Goal: Task Accomplishment & Management: Manage account settings

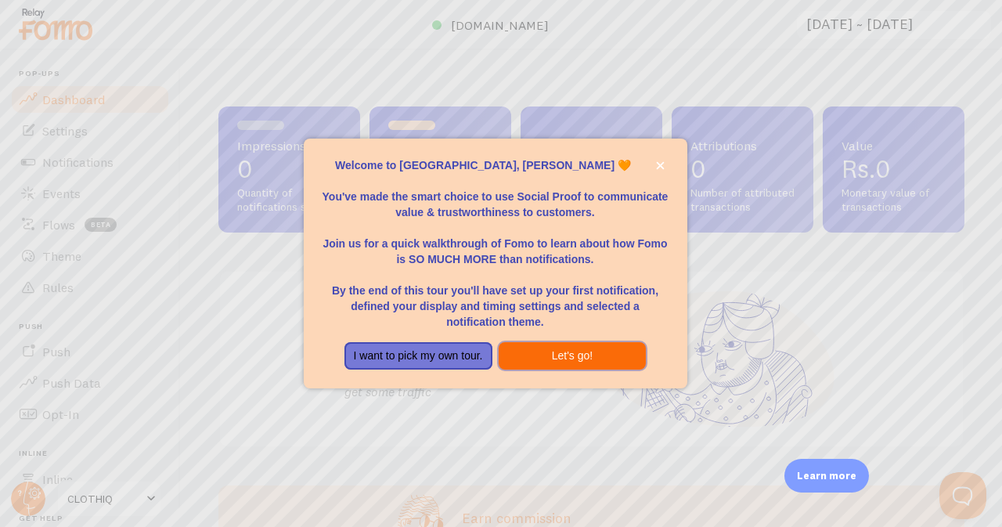
click at [582, 359] on button "Let's go!" at bounding box center [573, 356] width 148 height 28
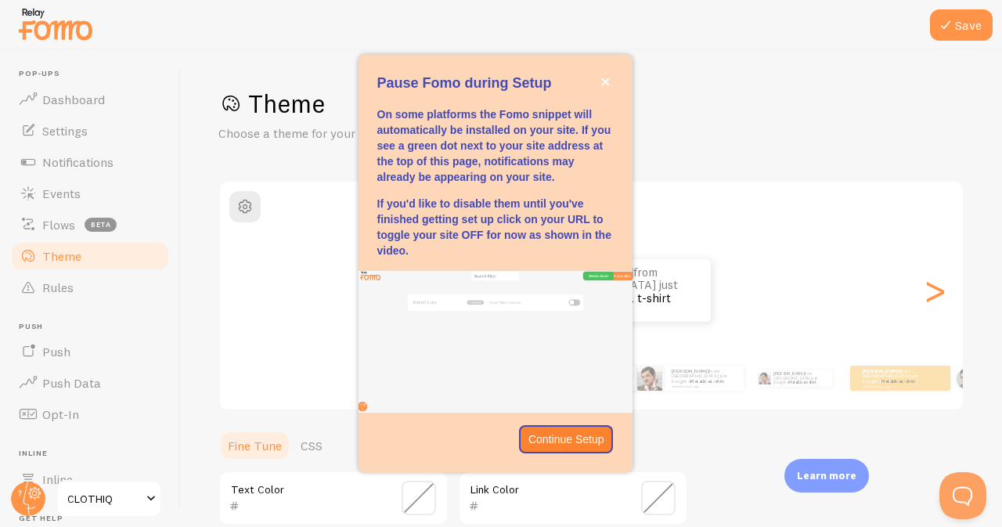
click at [323, 40] on div at bounding box center [501, 25] width 1002 height 50
click at [720, 99] on h1 "Theme" at bounding box center [591, 104] width 746 height 32
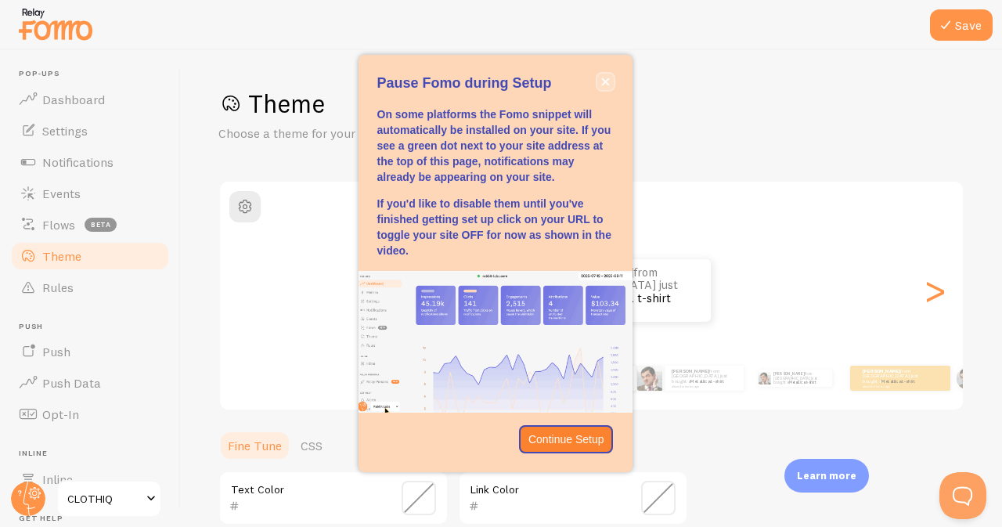
click at [604, 75] on button "close," at bounding box center [605, 82] width 16 height 16
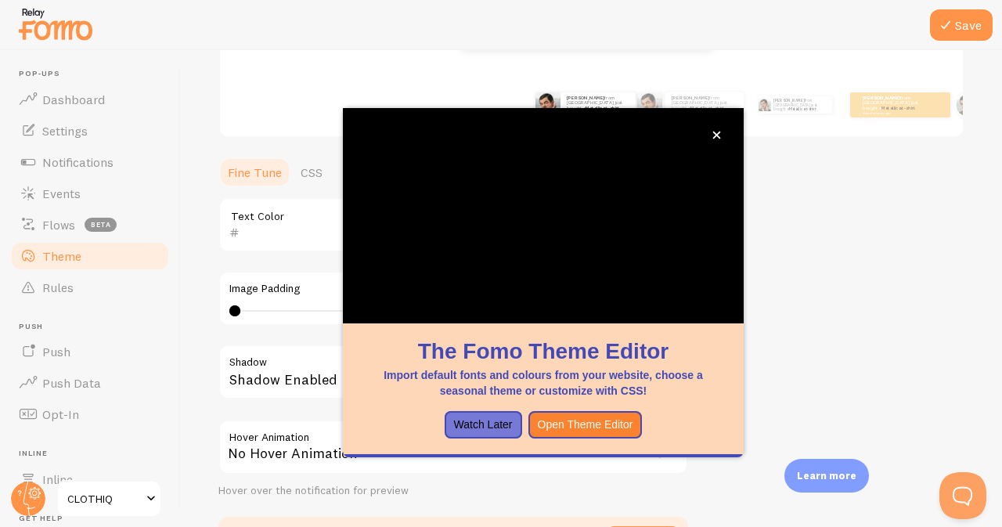
scroll to position [358, 0]
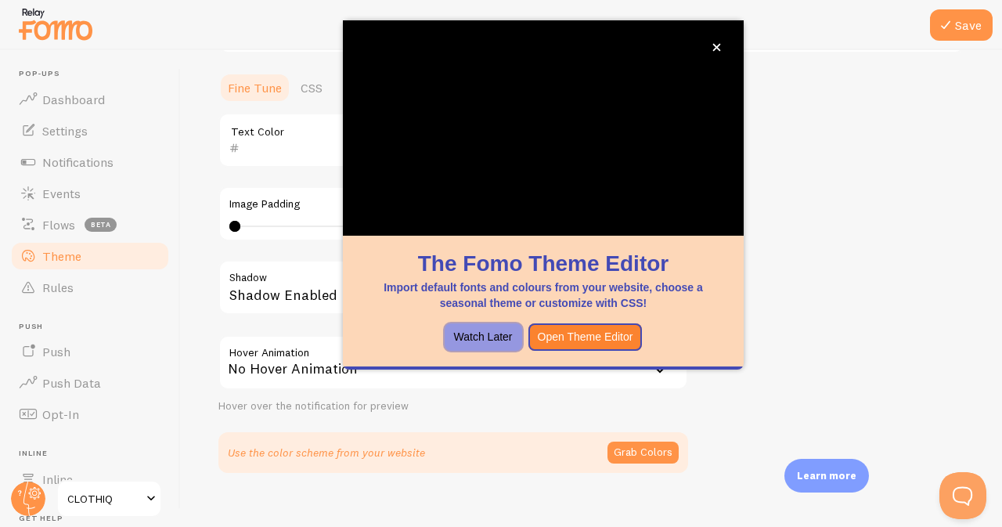
click at [488, 334] on button "Watch Later" at bounding box center [484, 337] width 78 height 28
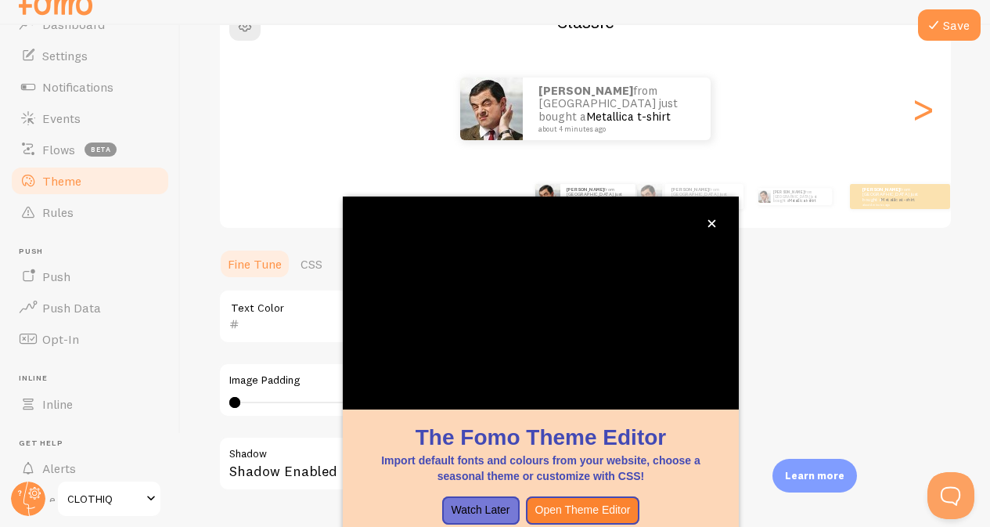
scroll to position [0, 0]
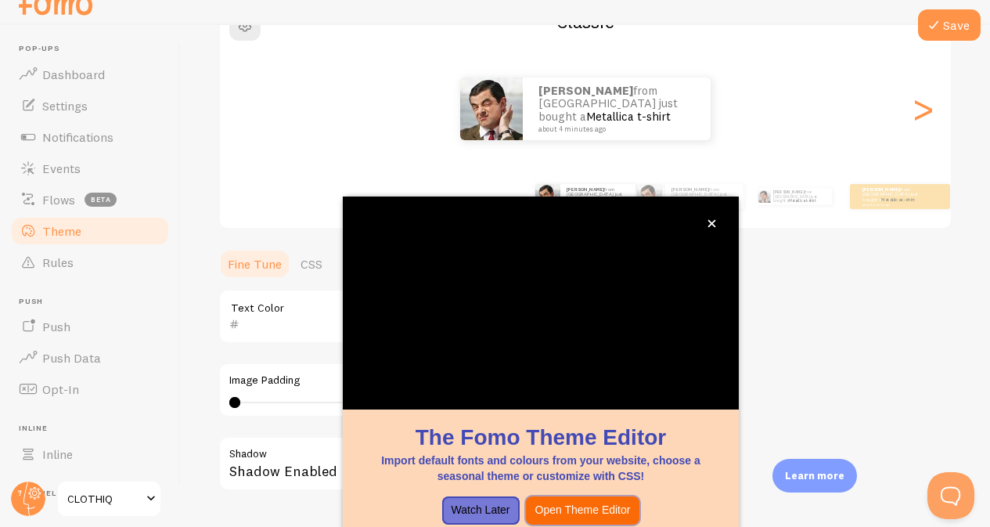
click at [599, 511] on button "Open Theme Editor" at bounding box center [583, 510] width 114 height 28
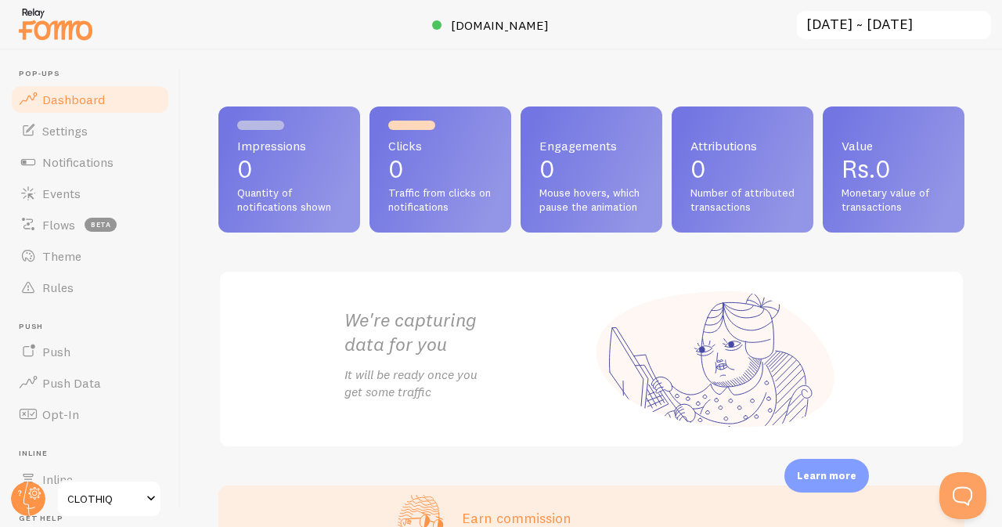
click at [821, 467] on div "Learn more" at bounding box center [827, 476] width 85 height 34
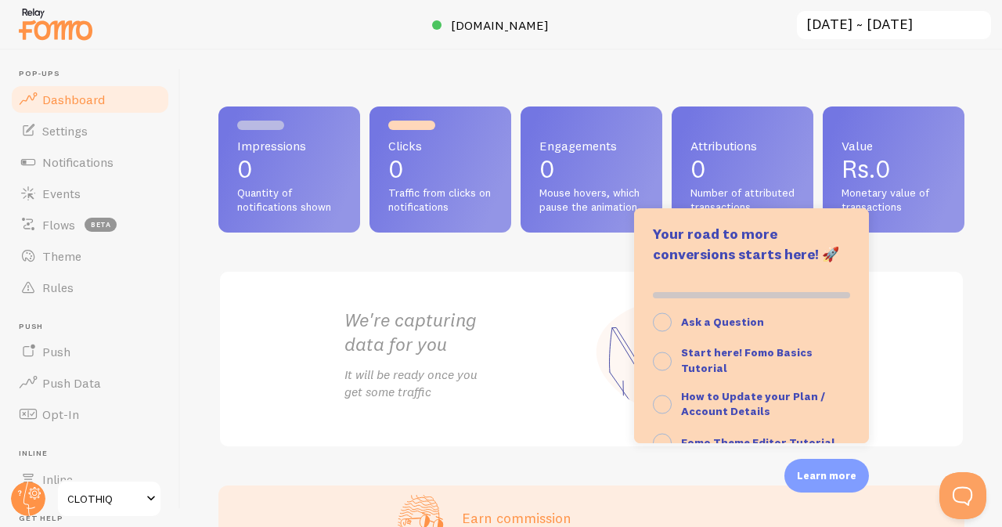
click at [936, 233] on div "Impressions 0 Quantity of notifications shown Clicks 0 Traffic from clicks on n…" at bounding box center [591, 169] width 746 height 126
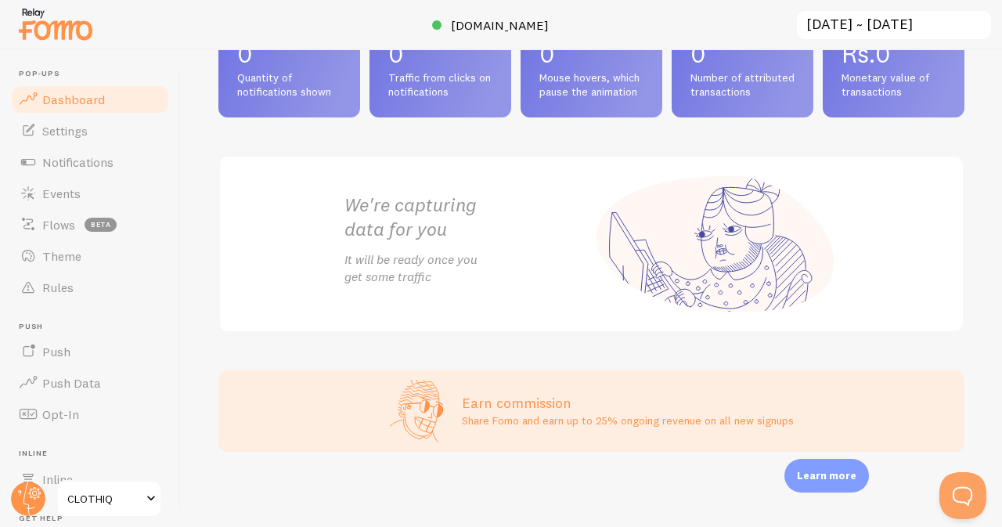
scroll to position [251, 0]
click at [957, 502] on button "Open Beacon popover" at bounding box center [959, 492] width 47 height 47
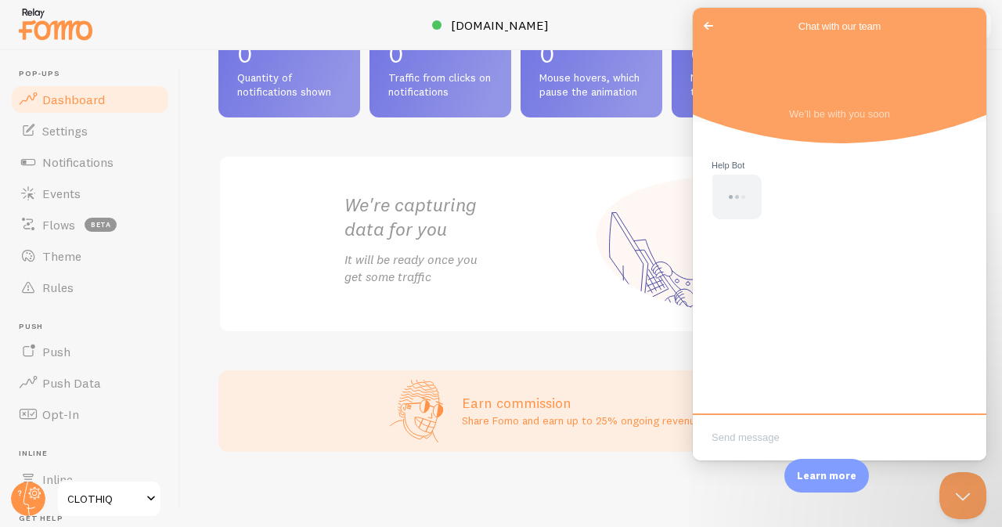
scroll to position [0, 0]
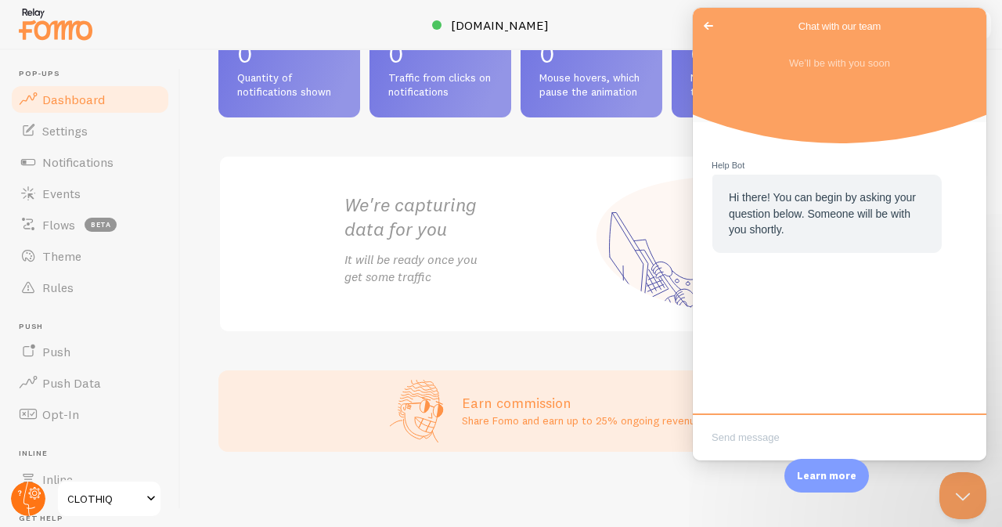
click at [21, 497] on circle at bounding box center [28, 499] width 34 height 34
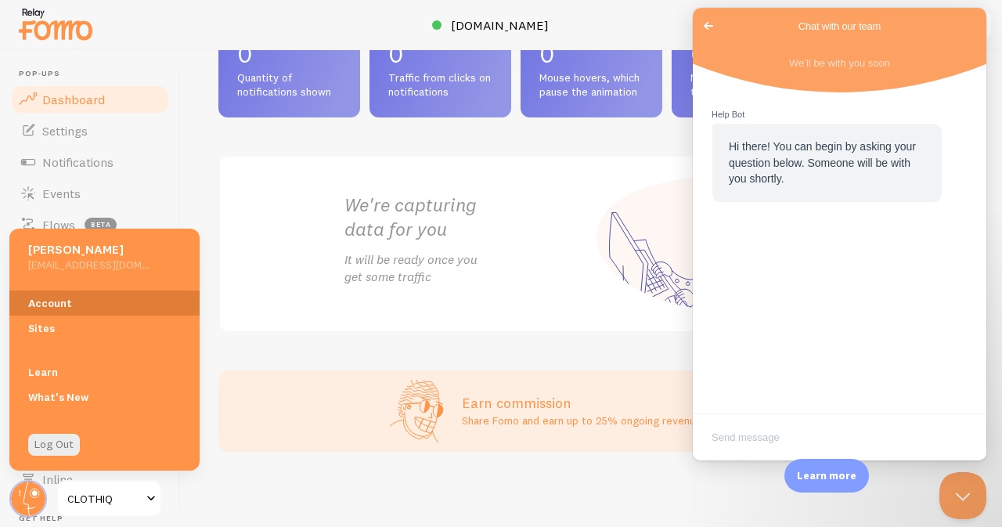
click at [59, 304] on link "Account" at bounding box center [104, 302] width 190 height 25
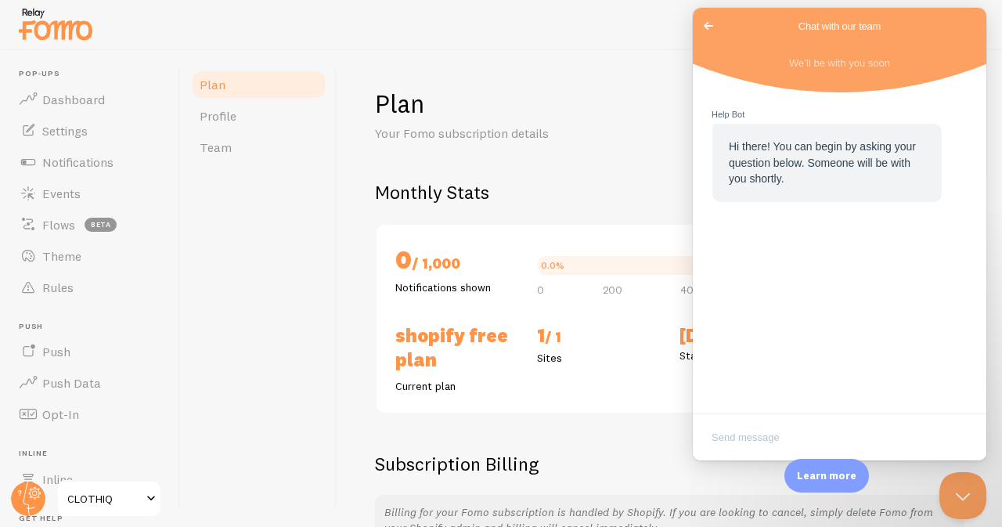
click at [301, 258] on div "Plan Profile Team" at bounding box center [259, 288] width 157 height 477
click at [722, 176] on div "Hi there! You can begin by asking your question below. Someone will be with you…" at bounding box center [827, 163] width 229 height 78
click at [705, 24] on span "Go back" at bounding box center [708, 25] width 19 height 19
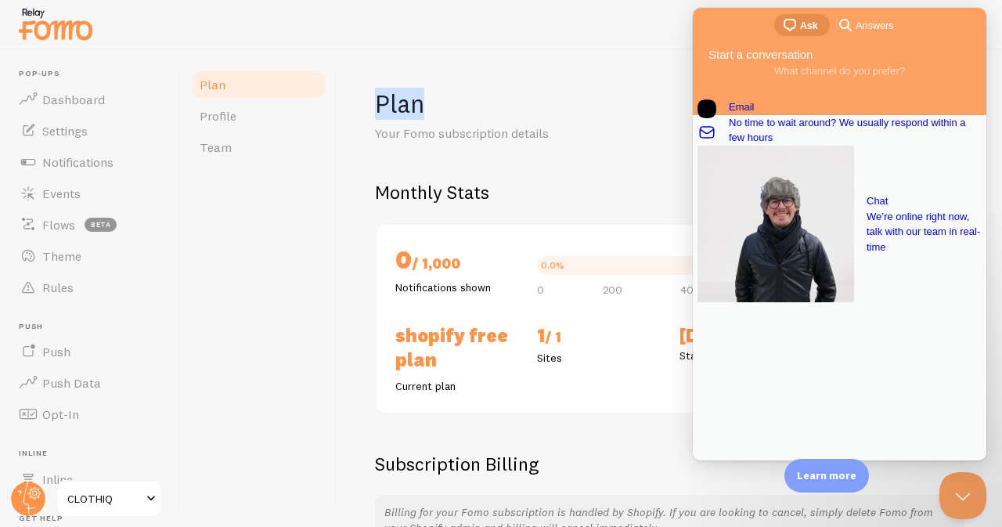
click at [615, 77] on div "Plan Your Fomo subscription details Monthly Stats 0 / 1,000 Notifications shown…" at bounding box center [669, 288] width 665 height 477
